Goal: Task Accomplishment & Management: Use online tool/utility

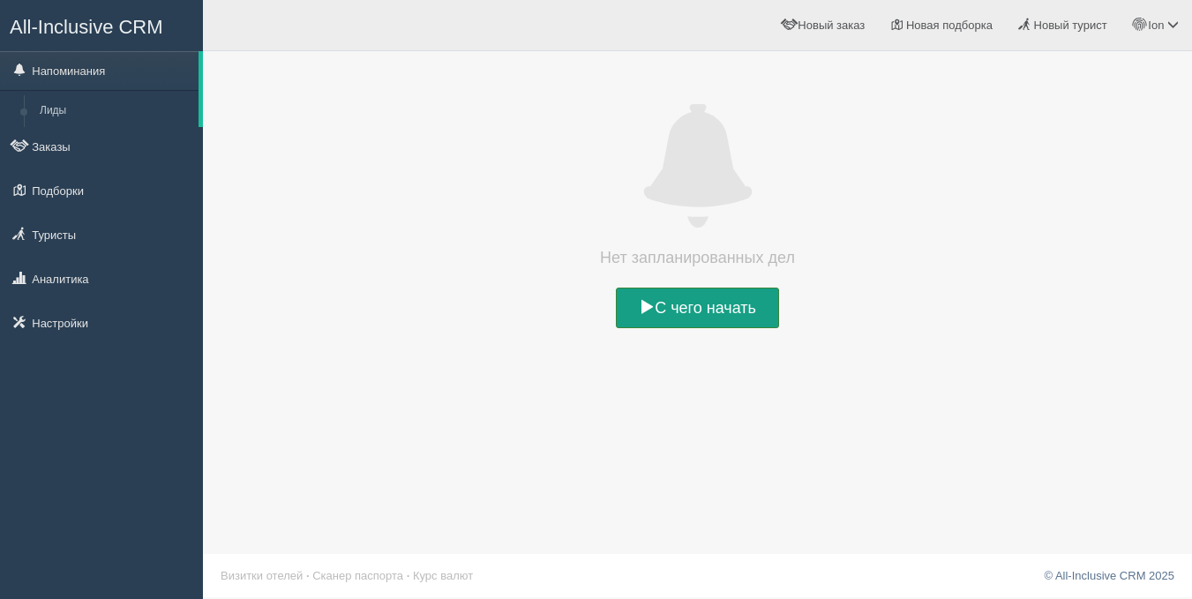
click at [677, 299] on link "С чего начать" at bounding box center [697, 308] width 163 height 41
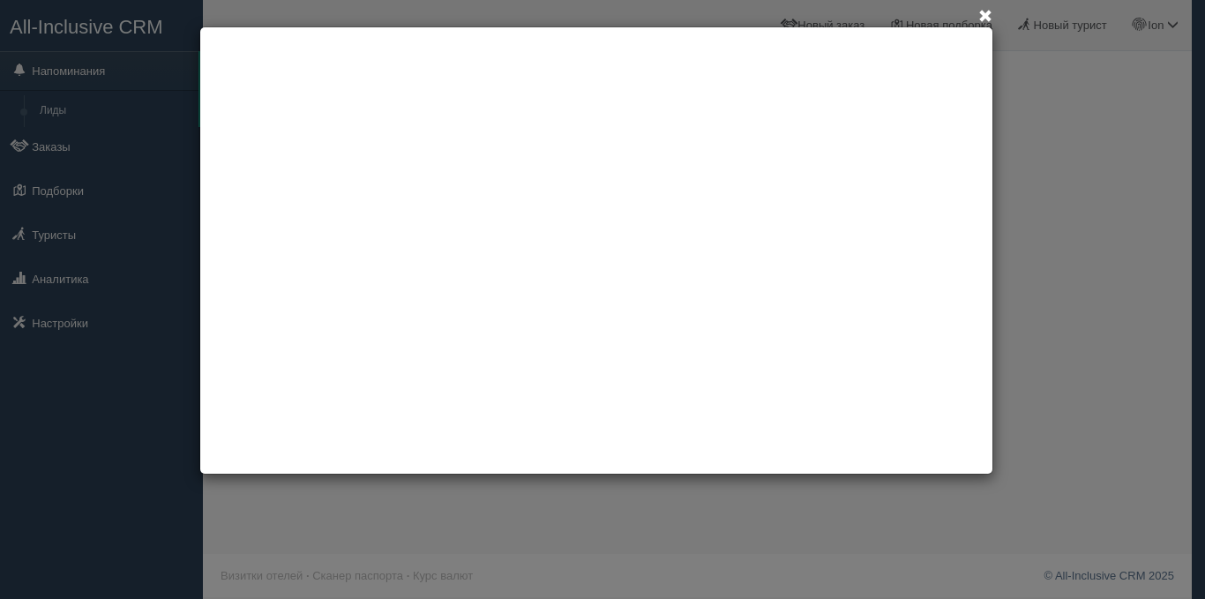
click at [984, 11] on span at bounding box center [986, 17] width 14 height 14
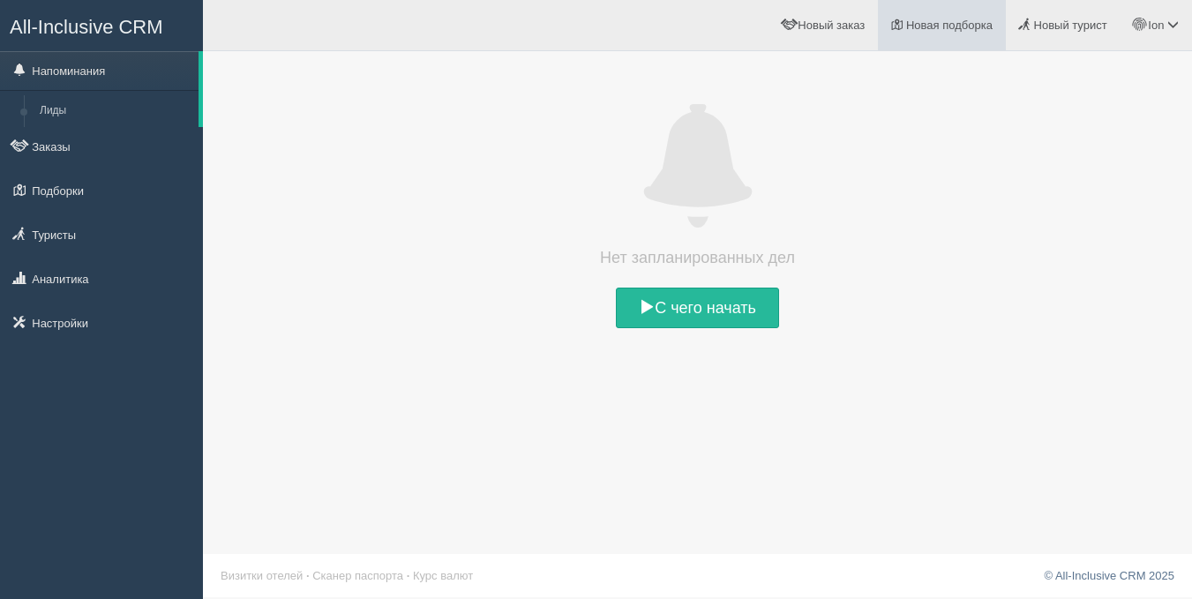
click at [947, 19] on span "Новая подборка" at bounding box center [949, 25] width 86 height 13
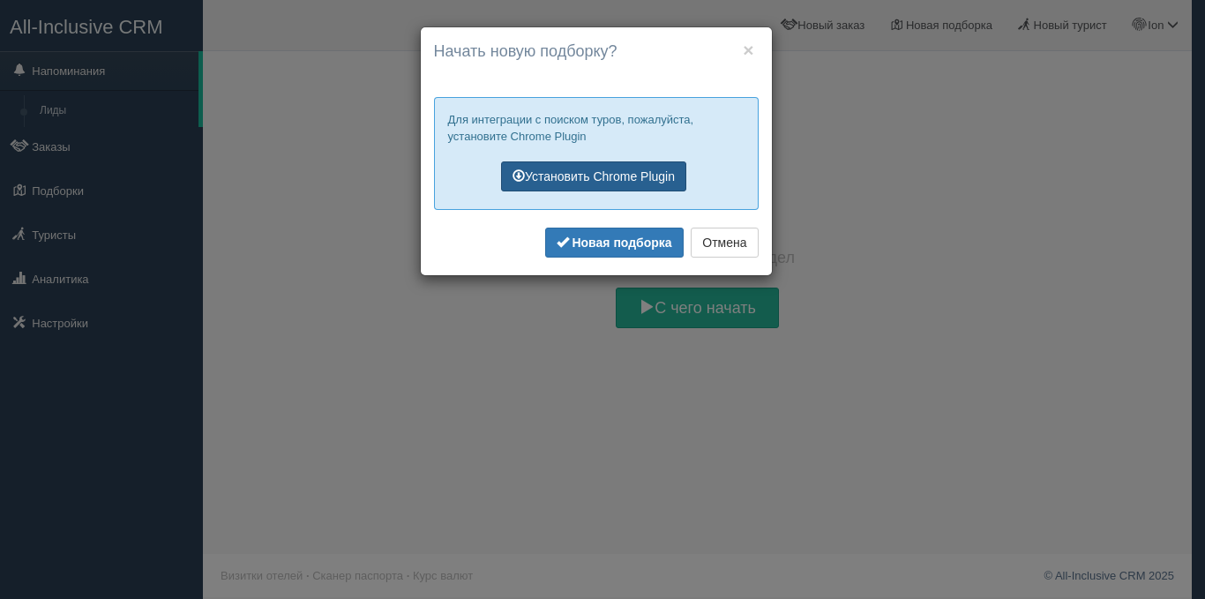
click at [638, 177] on link "Установить Chrome Plugin" at bounding box center [593, 176] width 185 height 30
click at [747, 51] on button "×" at bounding box center [748, 50] width 11 height 19
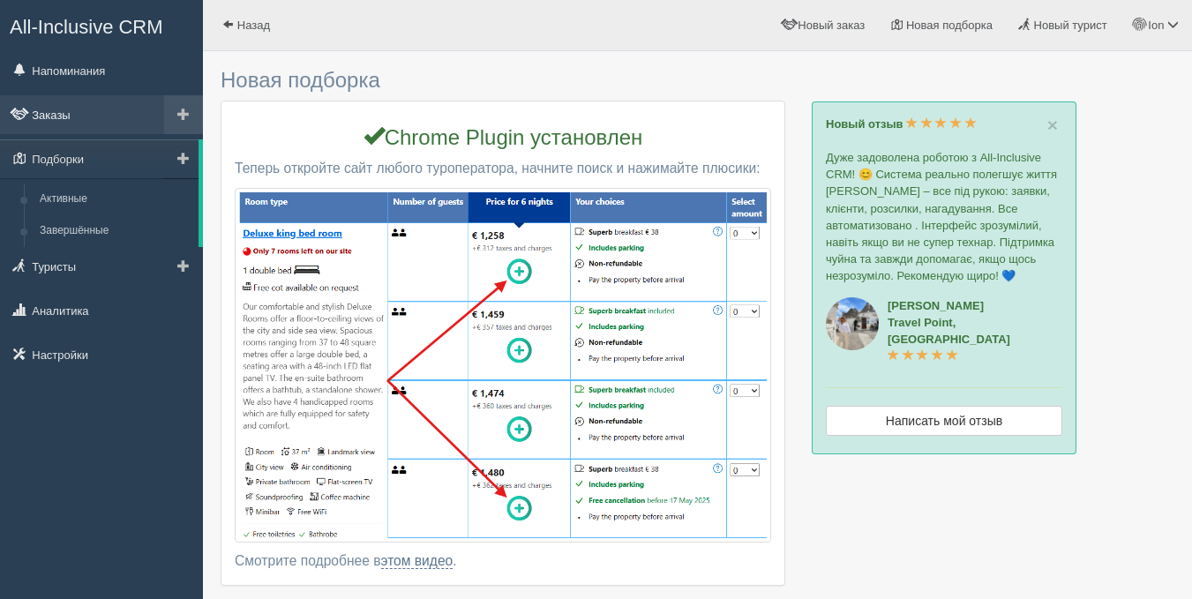
click at [69, 112] on link "Заказы" at bounding box center [101, 114] width 203 height 39
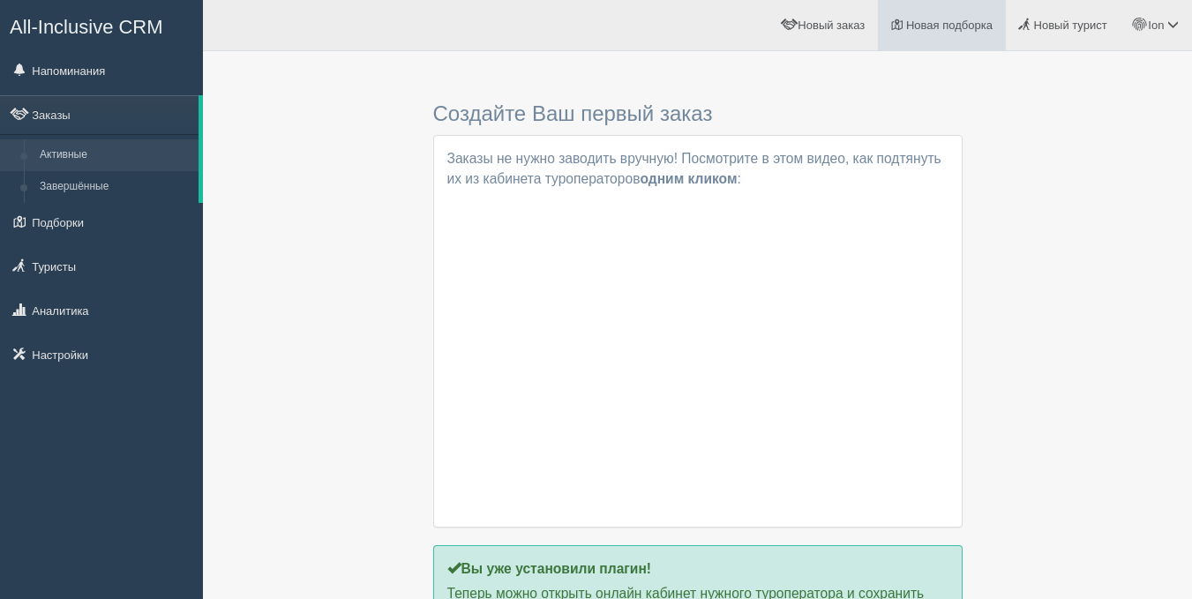
click at [960, 23] on span "Новая подборка" at bounding box center [949, 25] width 86 height 13
